Goal: Transaction & Acquisition: Book appointment/travel/reservation

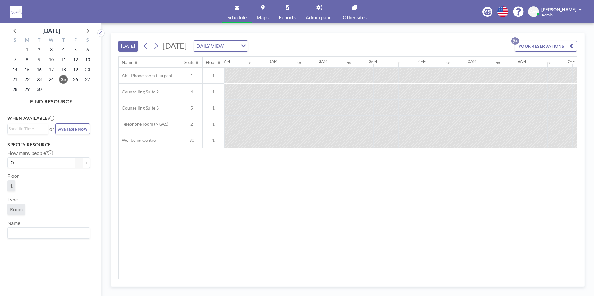
scroll to position [0, 465]
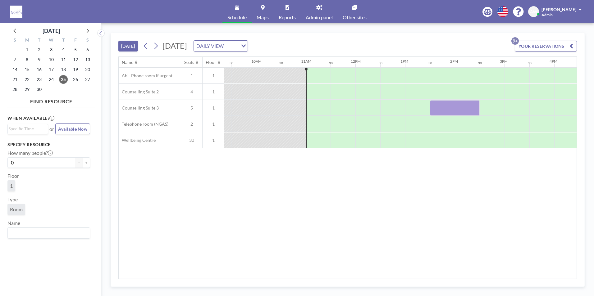
click at [89, 25] on div "[DATE]" at bounding box center [51, 29] width 88 height 12
click at [88, 29] on icon at bounding box center [87, 30] width 8 height 8
click at [53, 49] on span "1" at bounding box center [51, 49] width 9 height 9
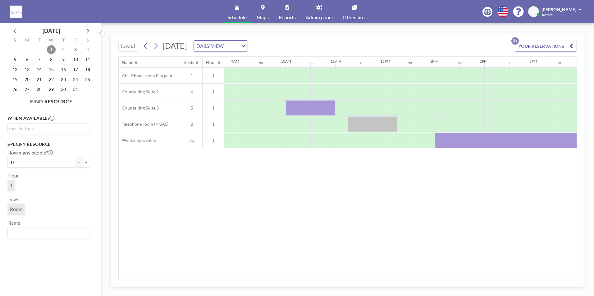
scroll to position [0, 451]
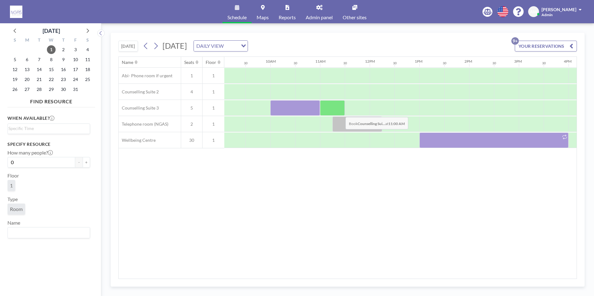
click at [341, 112] on div at bounding box center [332, 108] width 25 height 16
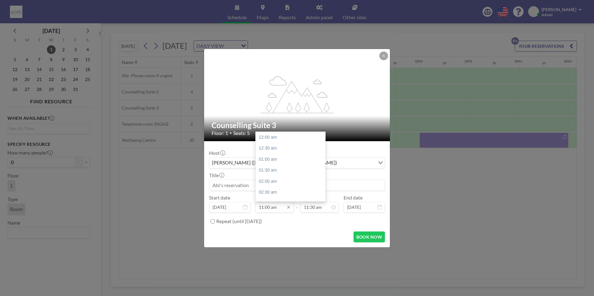
scroll to position [243, 0]
click at [270, 209] on input "11:00 am" at bounding box center [274, 207] width 38 height 11
type input "11:15 am"
click at [315, 209] on input "11:30 am" at bounding box center [319, 207] width 38 height 11
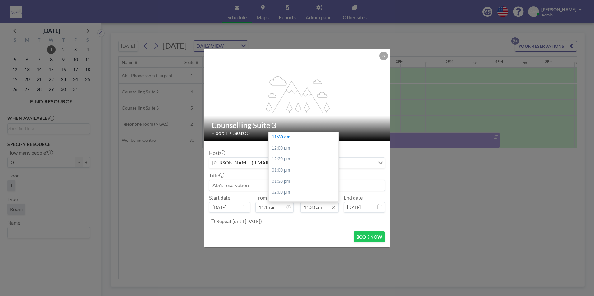
scroll to position [0, 522]
click at [303, 151] on div "12:00 pm" at bounding box center [305, 148] width 73 height 11
click at [316, 208] on input "12:00 pm" at bounding box center [319, 207] width 38 height 11
click at [259, 186] on div "12:00 am 12:30 am 01:00 am 01:30 am 02:00 am 02:30 am 03:00 am 03:30 am 04:00 a…" at bounding box center [292, 167] width 73 height 70
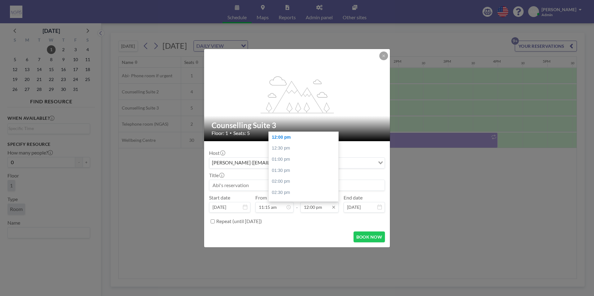
click at [316, 208] on input "12:00 pm" at bounding box center [319, 207] width 38 height 11
type input "12:00 pm"
click at [234, 185] on input at bounding box center [296, 185] width 175 height 11
type input "[PERSON_NAME]-Zoom"
click at [314, 208] on input "12:00 pm" at bounding box center [319, 207] width 38 height 11
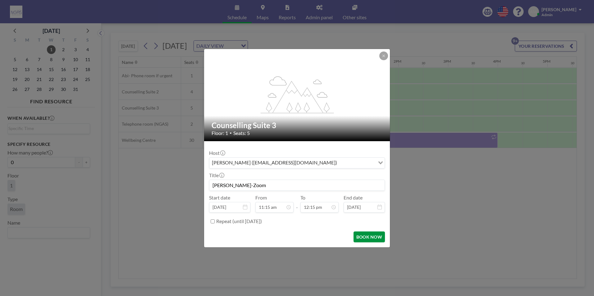
type input "12:15 pm"
click at [368, 238] on button "BOOK NOW" at bounding box center [369, 237] width 31 height 11
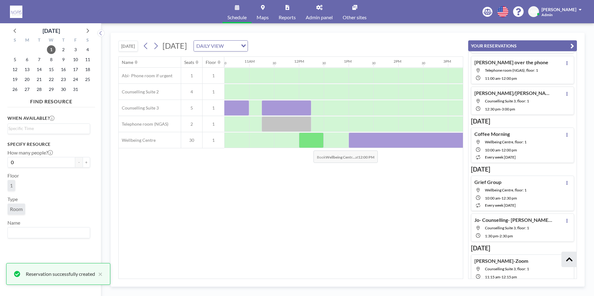
scroll to position [184, 0]
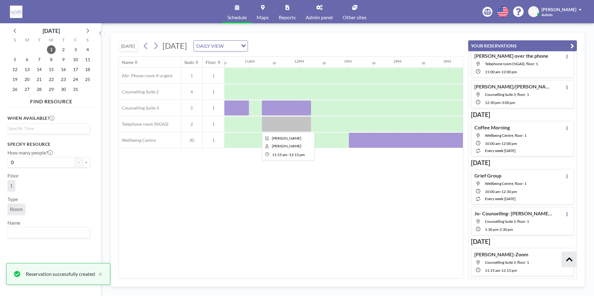
click at [298, 123] on div at bounding box center [287, 125] width 50 height 16
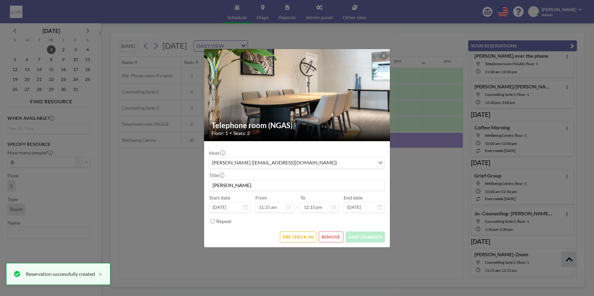
click at [331, 240] on button "REMOVE" at bounding box center [331, 237] width 25 height 11
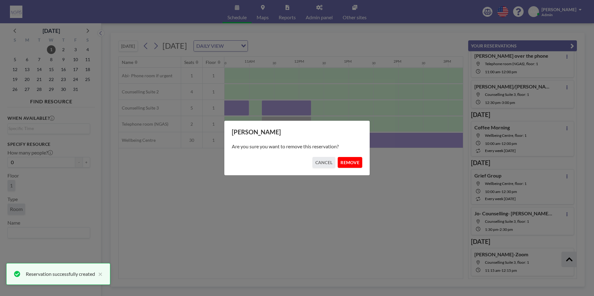
click at [350, 165] on button "REMOVE" at bounding box center [350, 162] width 25 height 11
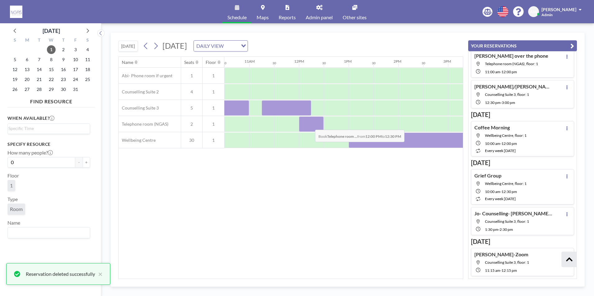
click at [310, 125] on div at bounding box center [311, 125] width 25 height 16
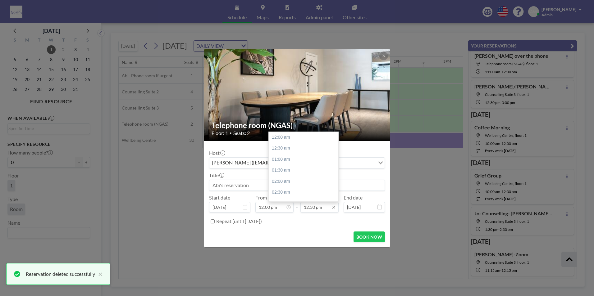
scroll to position [277, 0]
click at [281, 150] on div "01:00 pm" at bounding box center [305, 148] width 73 height 11
type input "01:00 pm"
click at [259, 186] on input at bounding box center [296, 185] width 175 height 11
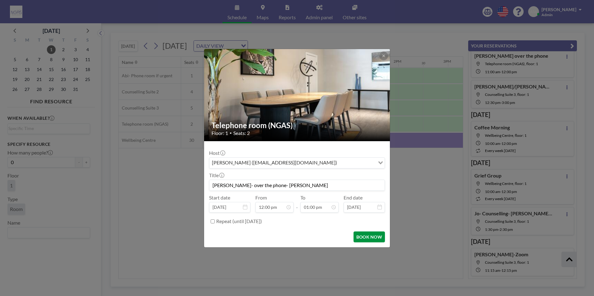
type input "[PERSON_NAME]- over the phone- [PERSON_NAME]"
click at [364, 236] on button "BOOK NOW" at bounding box center [369, 237] width 31 height 11
